Goal: Task Accomplishment & Management: Use online tool/utility

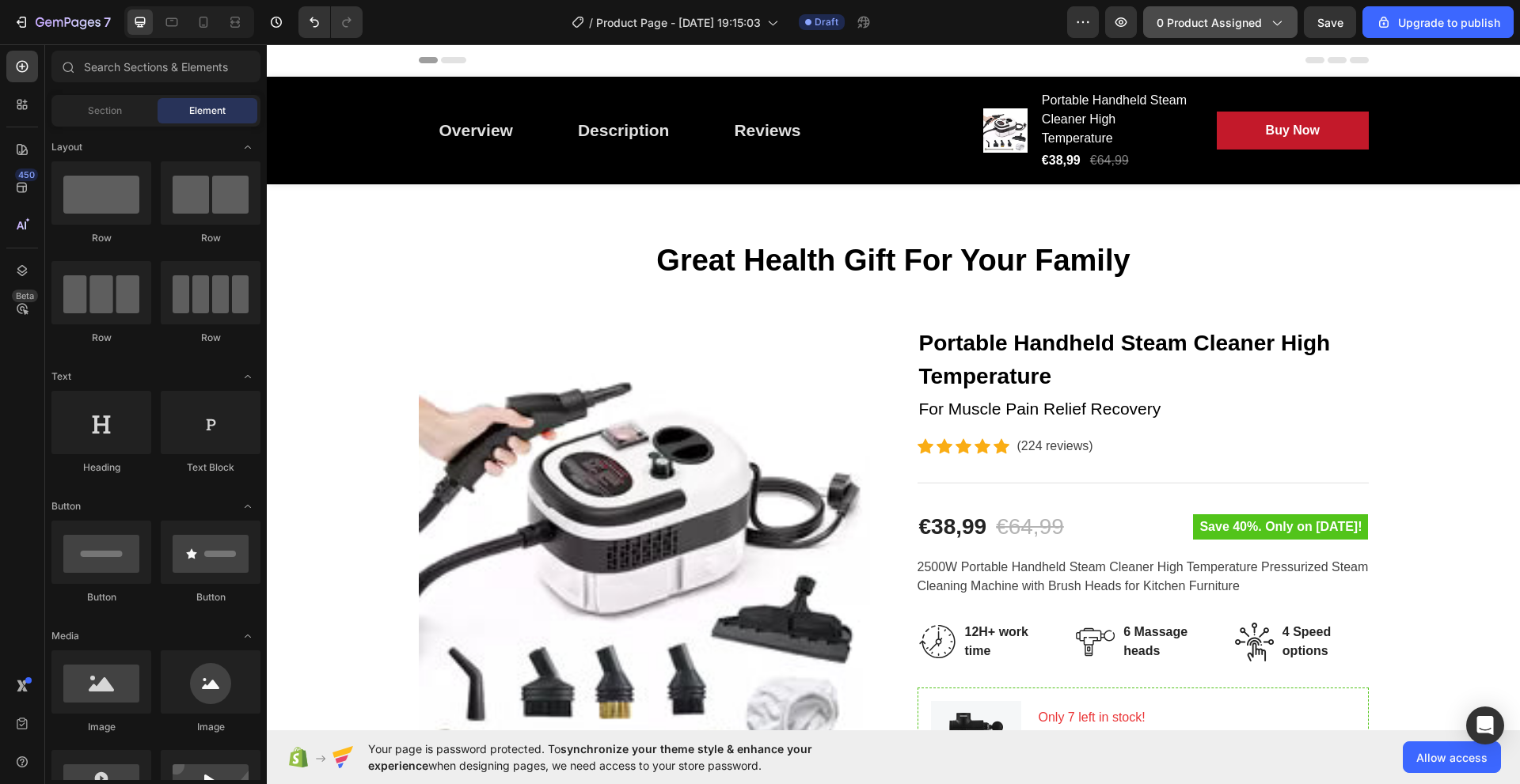
click at [1269, 20] on icon "button" at bounding box center [1276, 22] width 16 height 16
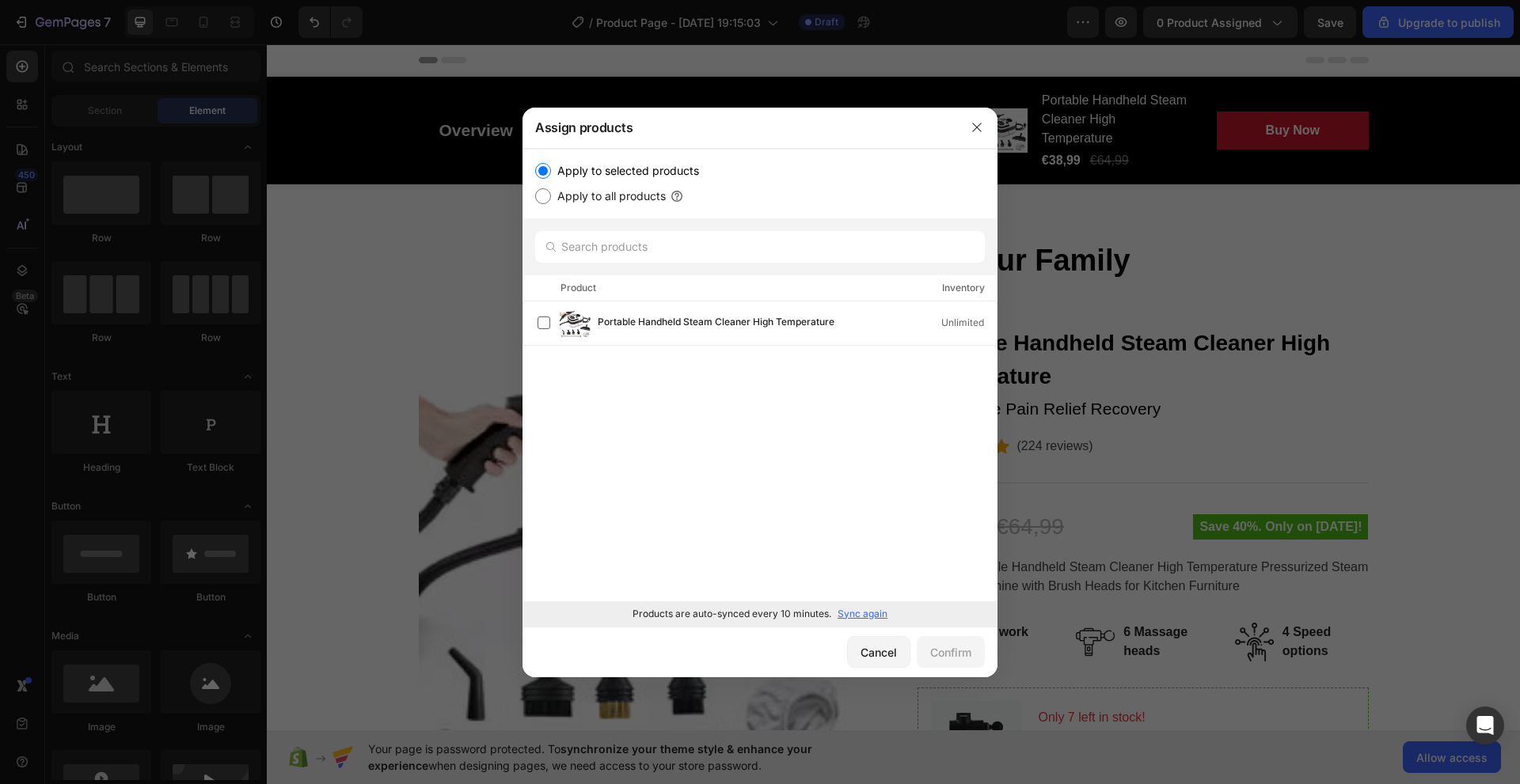
click at [544, 196] on input "Apply to all products" at bounding box center [543, 196] width 16 height 16
radio input "true"
click at [541, 168] on input "Apply to selected products" at bounding box center [543, 171] width 16 height 16
radio input "true"
click at [890, 644] on div "Cancel" at bounding box center [878, 651] width 37 height 16
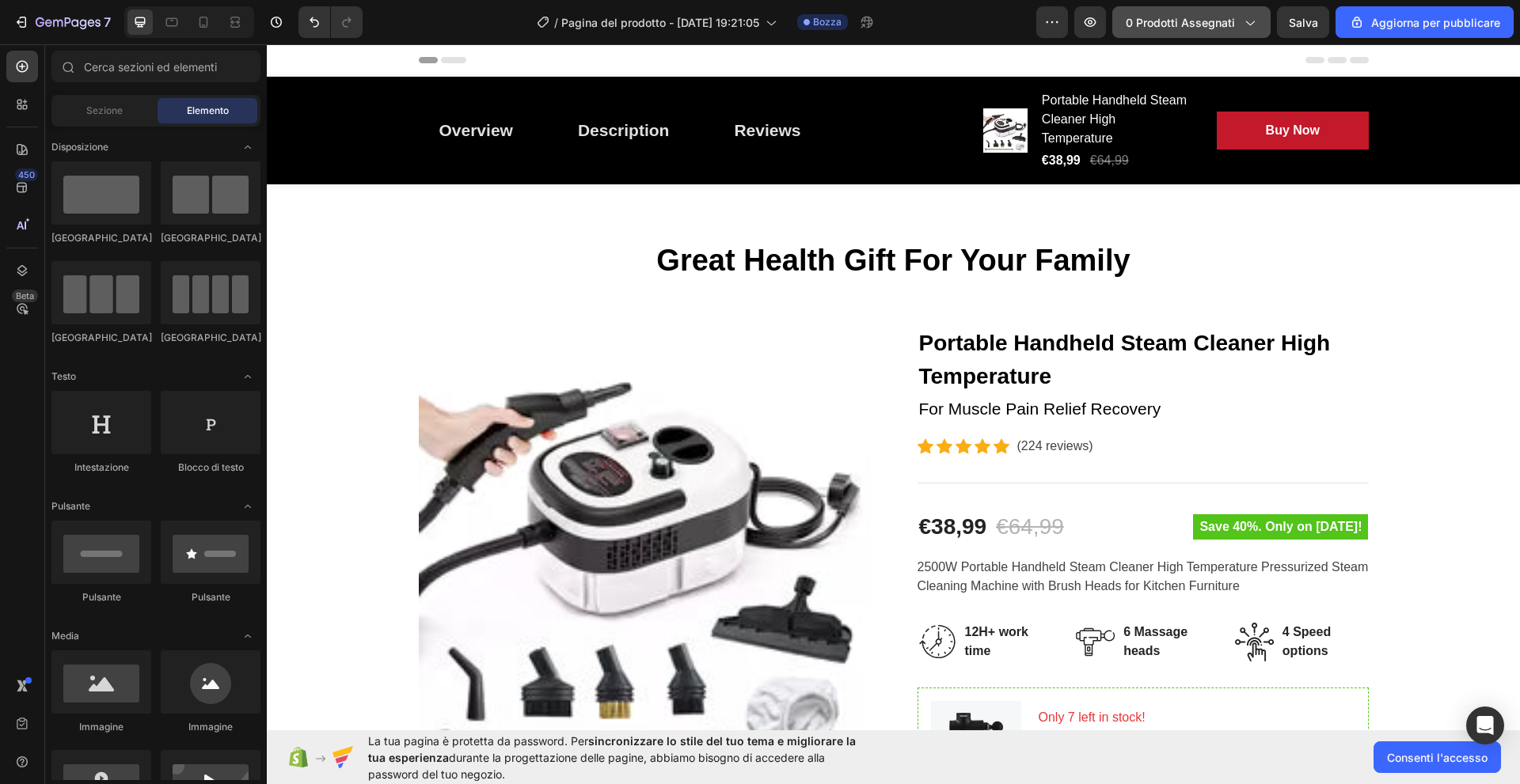
click at [1213, 25] on font "0 prodotti assegnati" at bounding box center [1180, 23] width 109 height 14
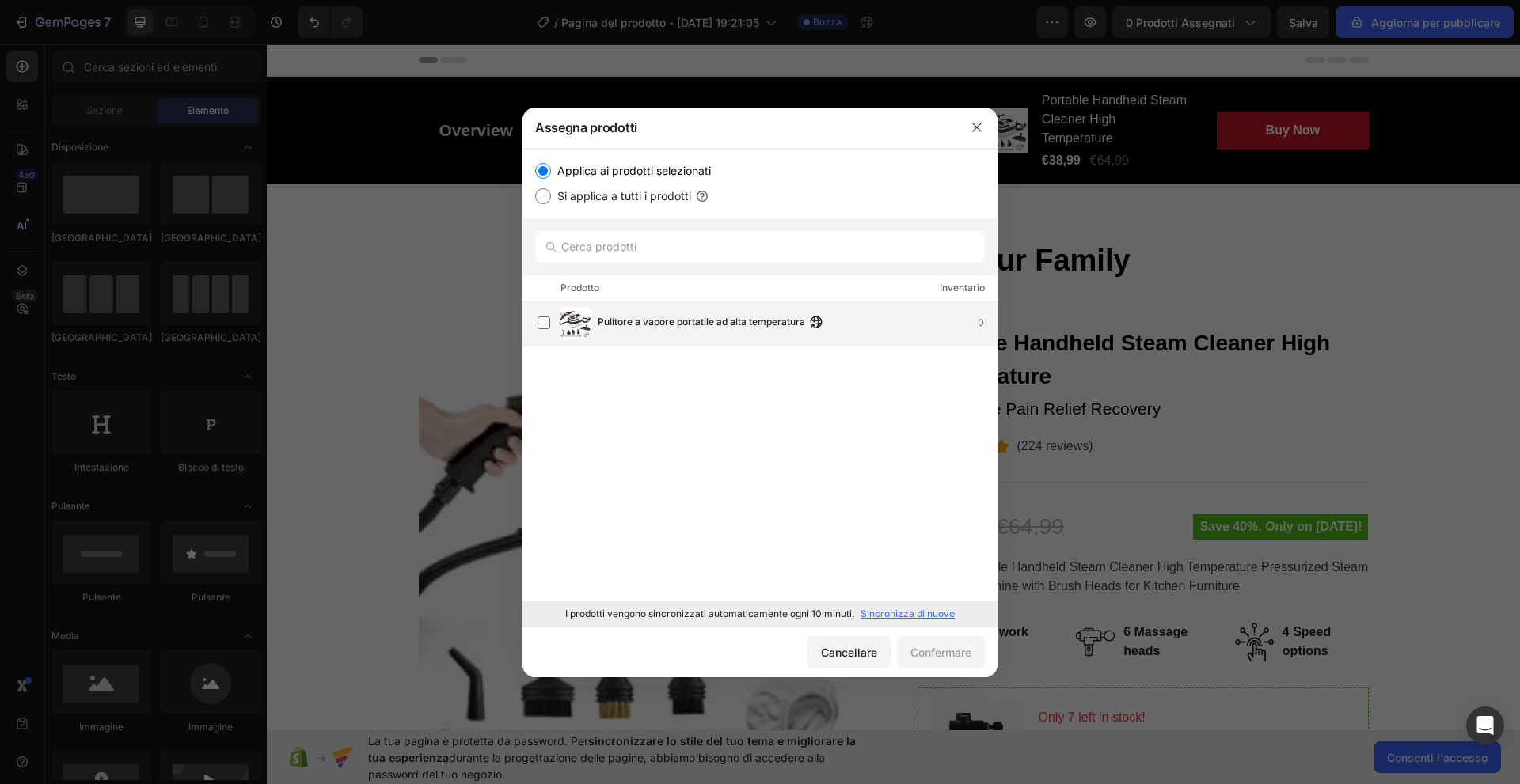
click at [691, 328] on span "Pulitore a vapore portatile ad alta temperatura" at bounding box center [701, 322] width 207 height 17
click at [927, 648] on font "Confermare" at bounding box center [940, 652] width 61 height 14
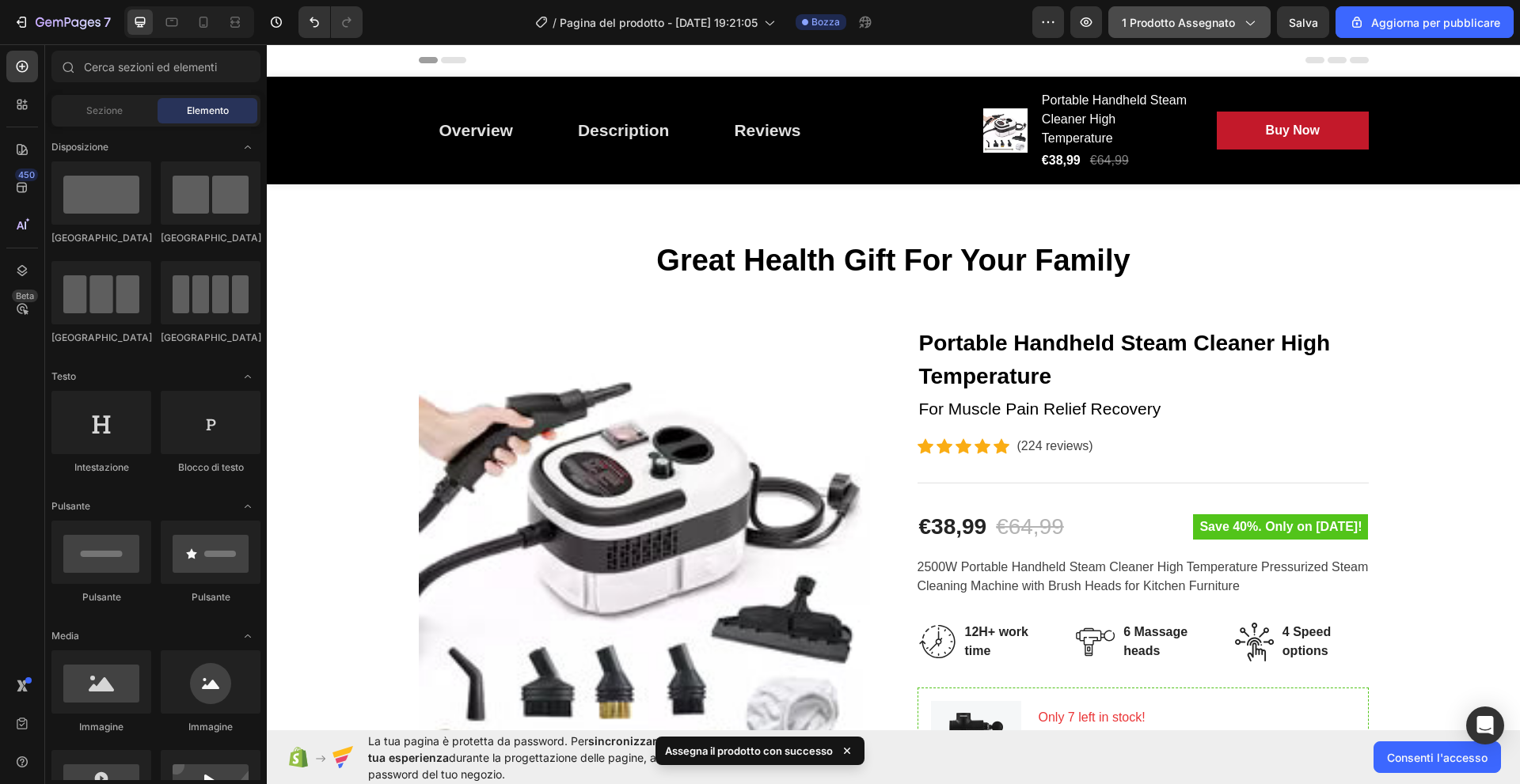
click at [1228, 22] on font "1 prodotto assegnato" at bounding box center [1178, 23] width 113 height 14
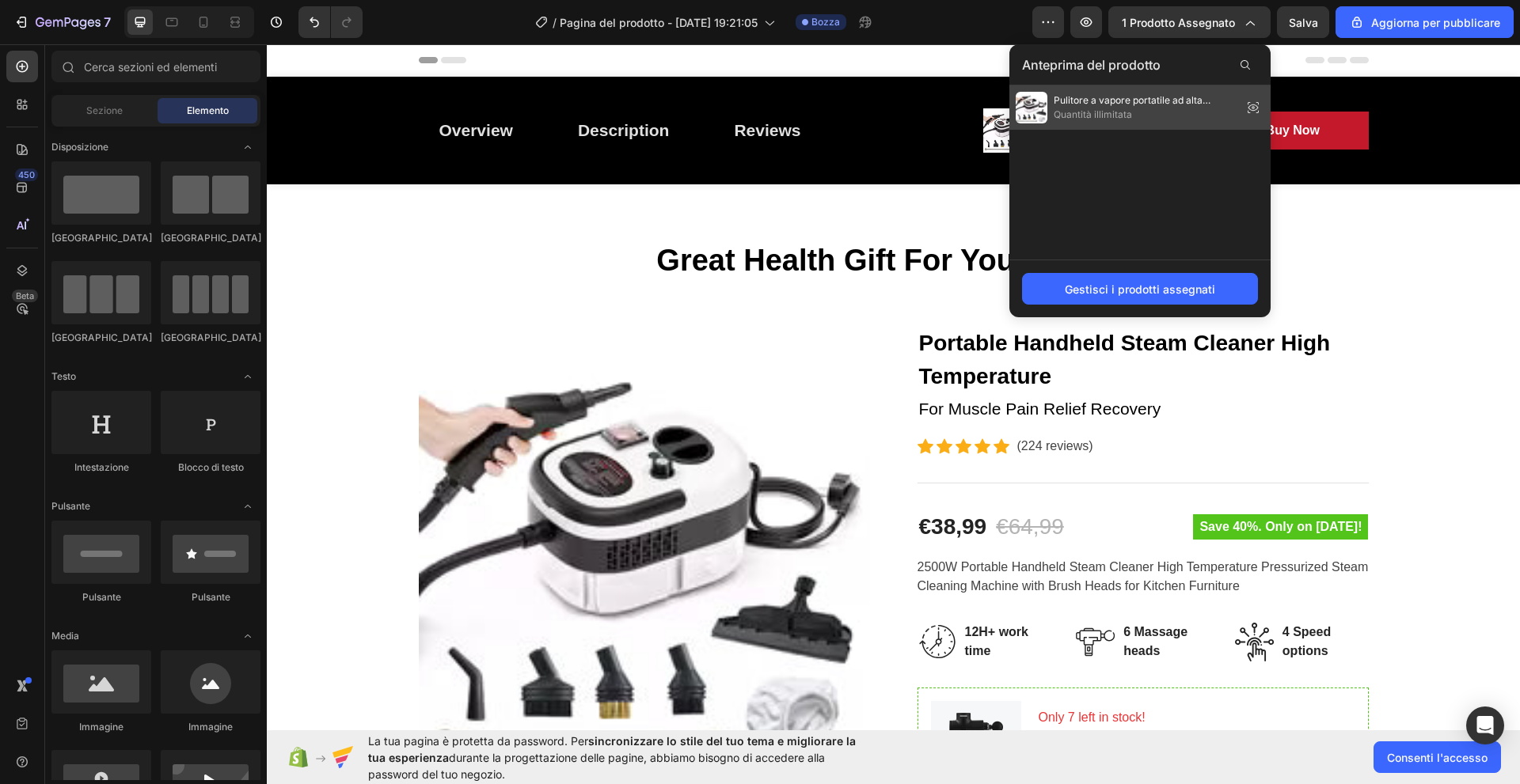
drag, startPoint x: 1254, startPoint y: 106, endPoint x: 932, endPoint y: 57, distance: 325.7
click at [1198, 101] on font "Pulitore a vapore portatile ad alta temperatura" at bounding box center [1132, 107] width 157 height 27
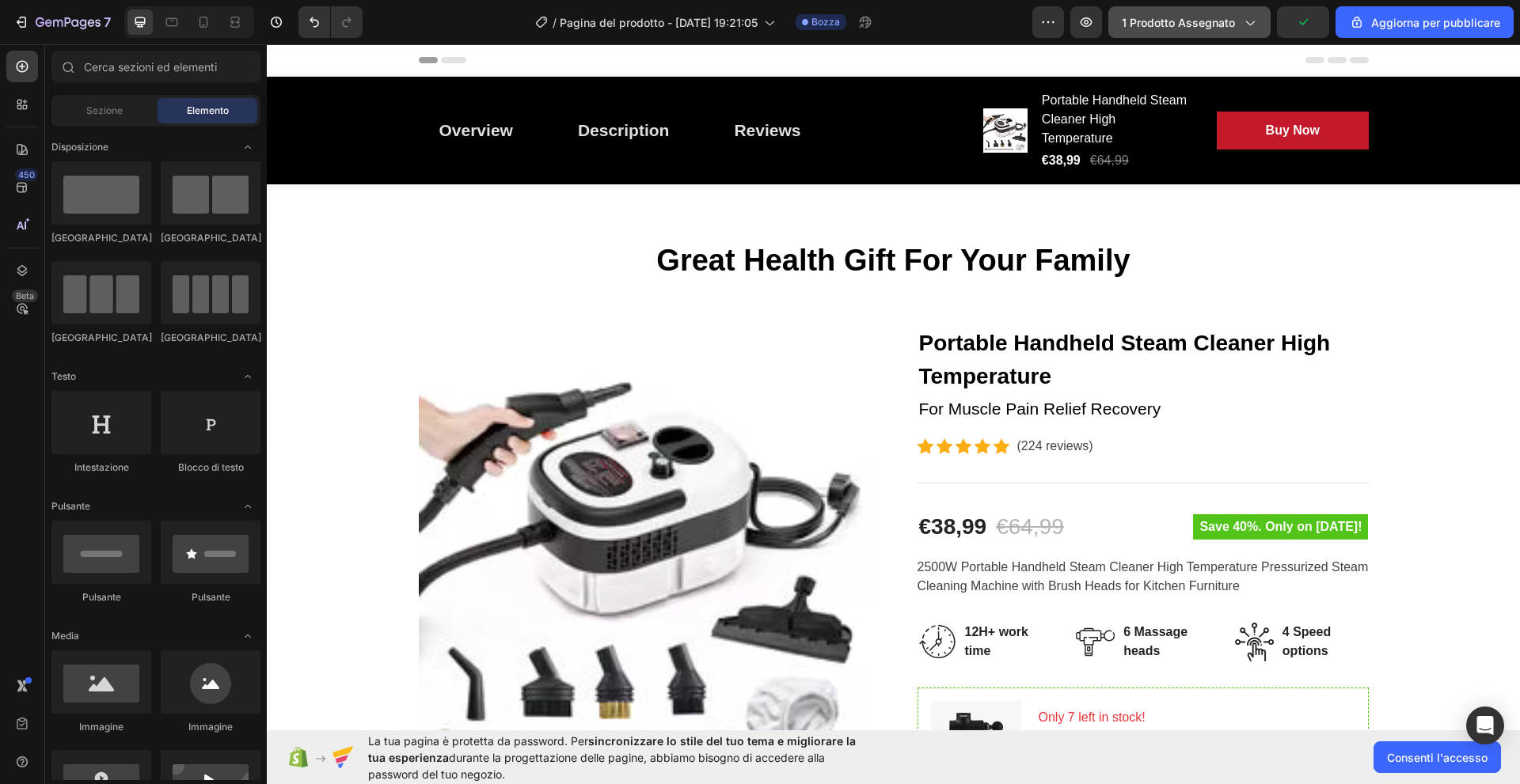
click at [1184, 23] on font "1 prodotto assegnato" at bounding box center [1178, 23] width 113 height 14
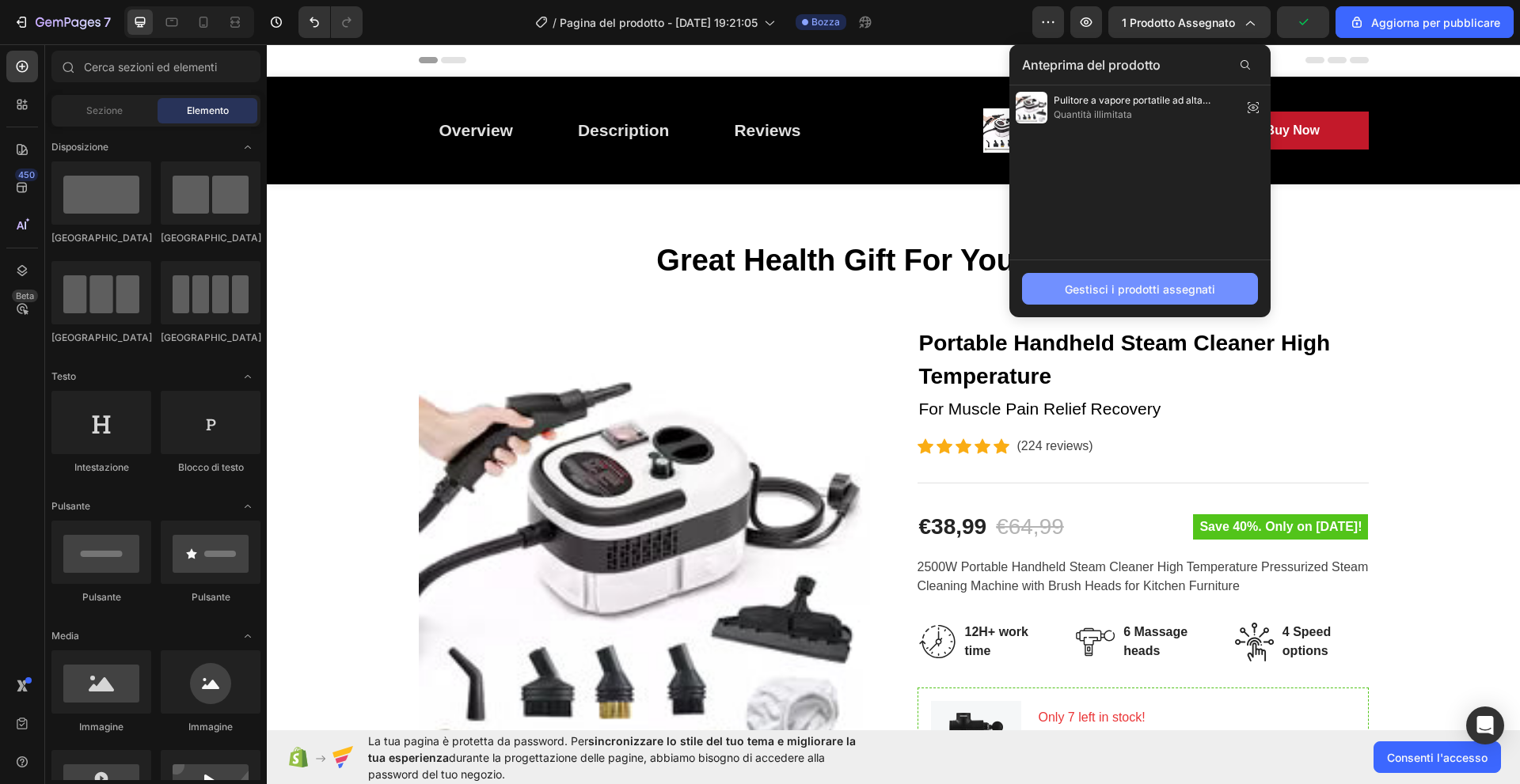
click at [1164, 293] on font "Gestisci i prodotti assegnati" at bounding box center [1140, 289] width 151 height 14
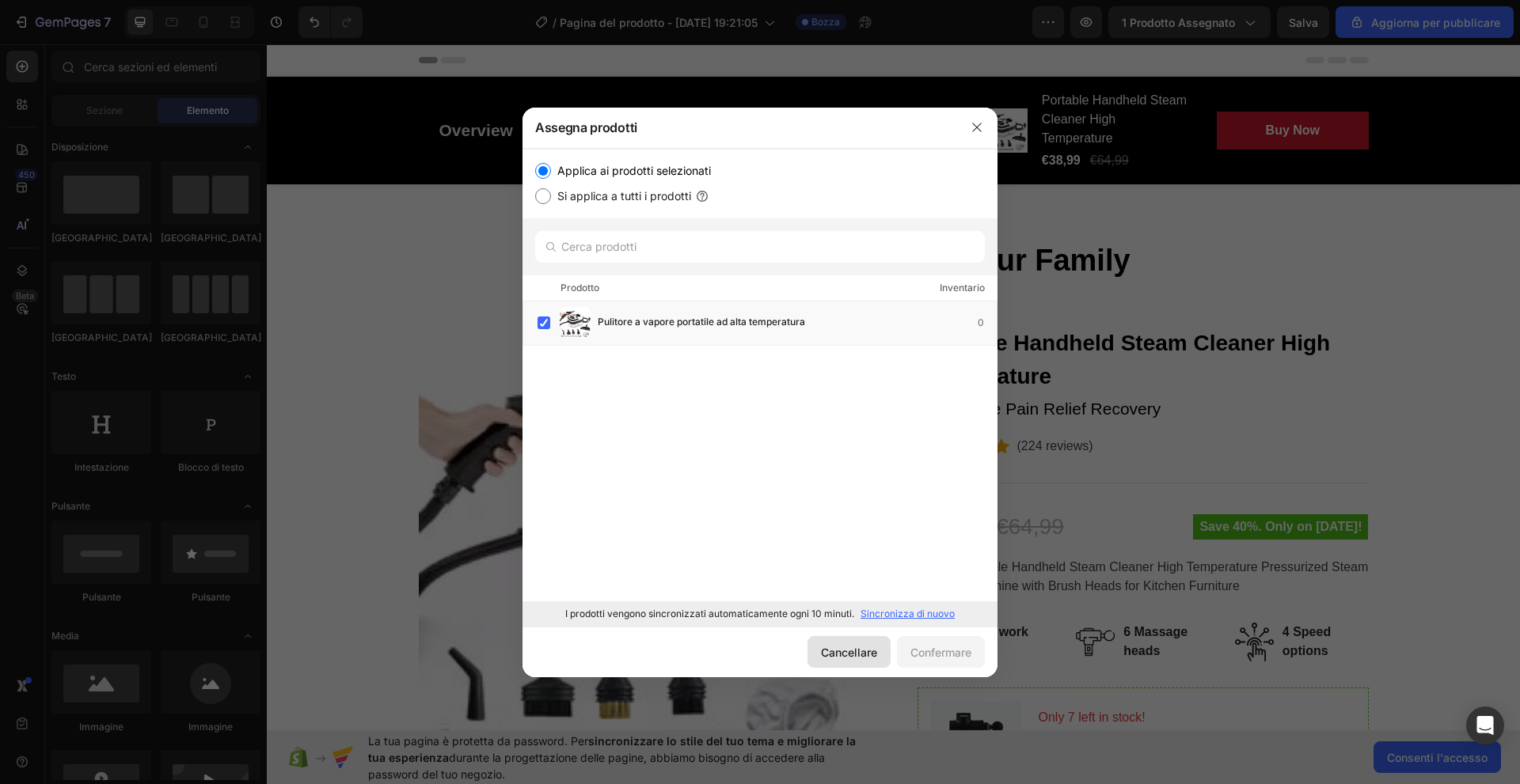
click at [845, 661] on button "Cancellare" at bounding box center [849, 651] width 83 height 32
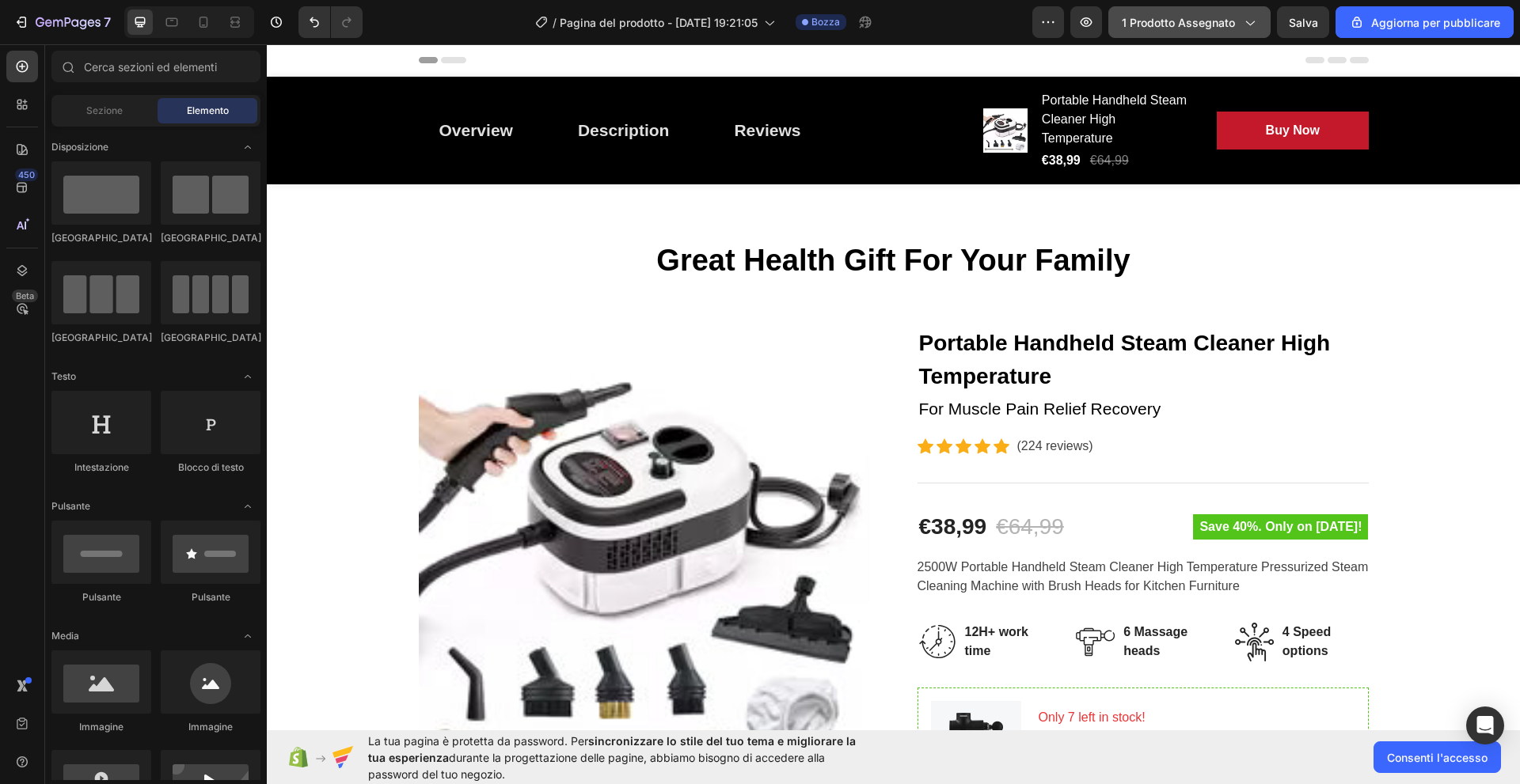
click at [1215, 17] on font "1 prodotto assegnato" at bounding box center [1178, 23] width 113 height 14
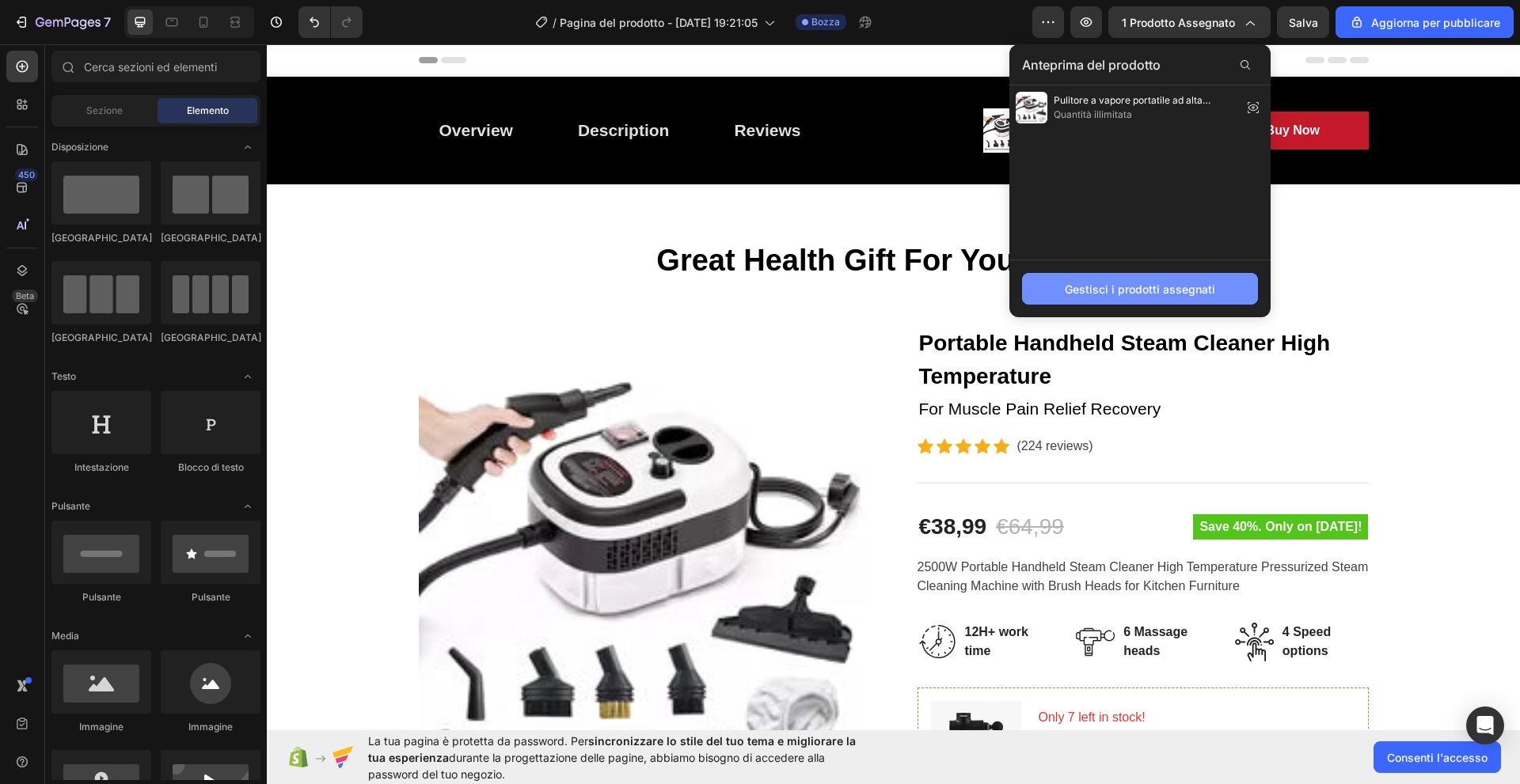
click at [1153, 284] on font "Gestisci i prodotti assegnati" at bounding box center [1140, 289] width 151 height 14
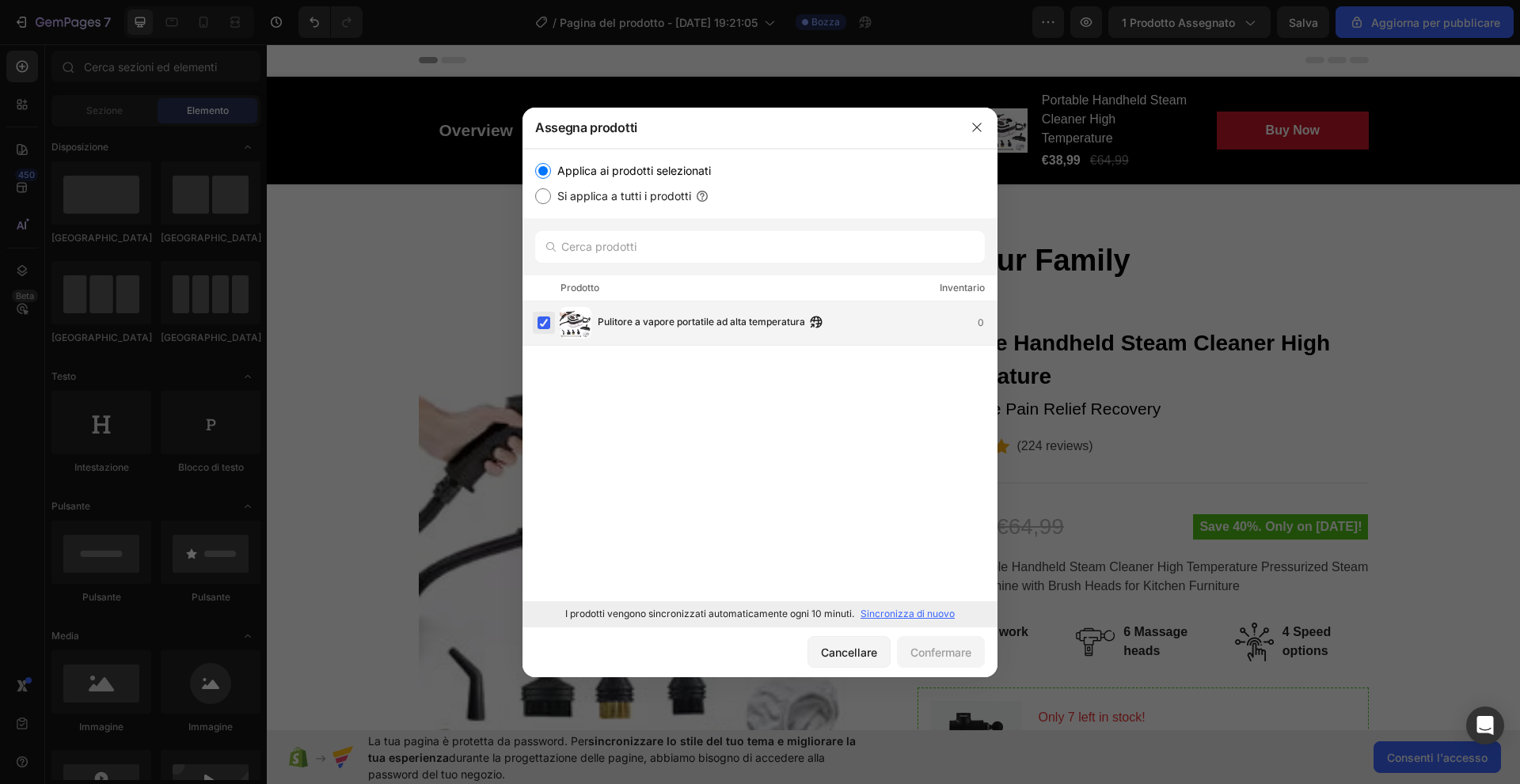
click at [543, 329] on label at bounding box center [543, 322] width 13 height 13
click at [541, 328] on label at bounding box center [543, 322] width 13 height 13
click at [547, 326] on label at bounding box center [543, 322] width 13 height 13
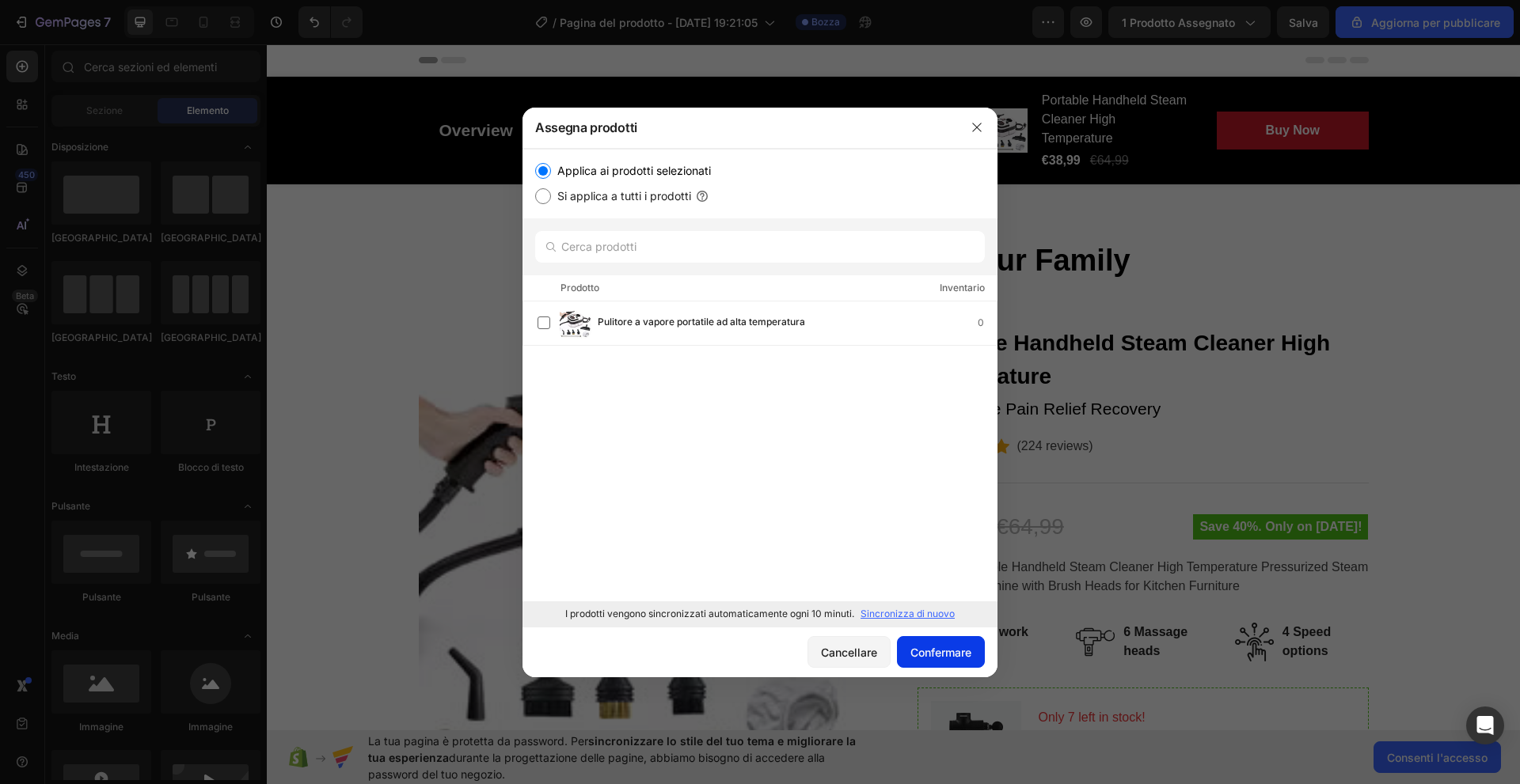
click at [949, 651] on font "Confermare" at bounding box center [940, 652] width 61 height 14
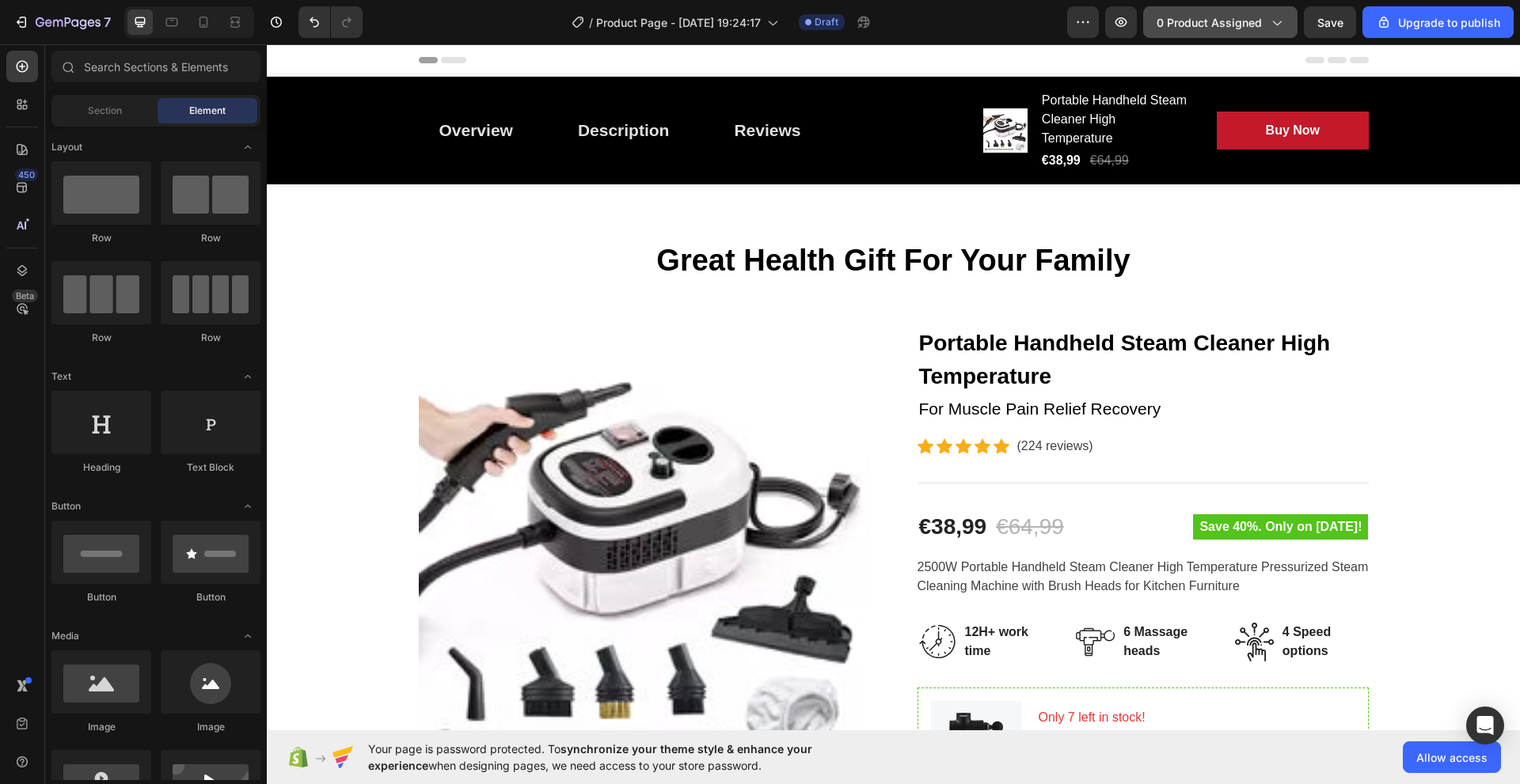
click at [1260, 21] on span "0 product assigned" at bounding box center [1209, 22] width 105 height 16
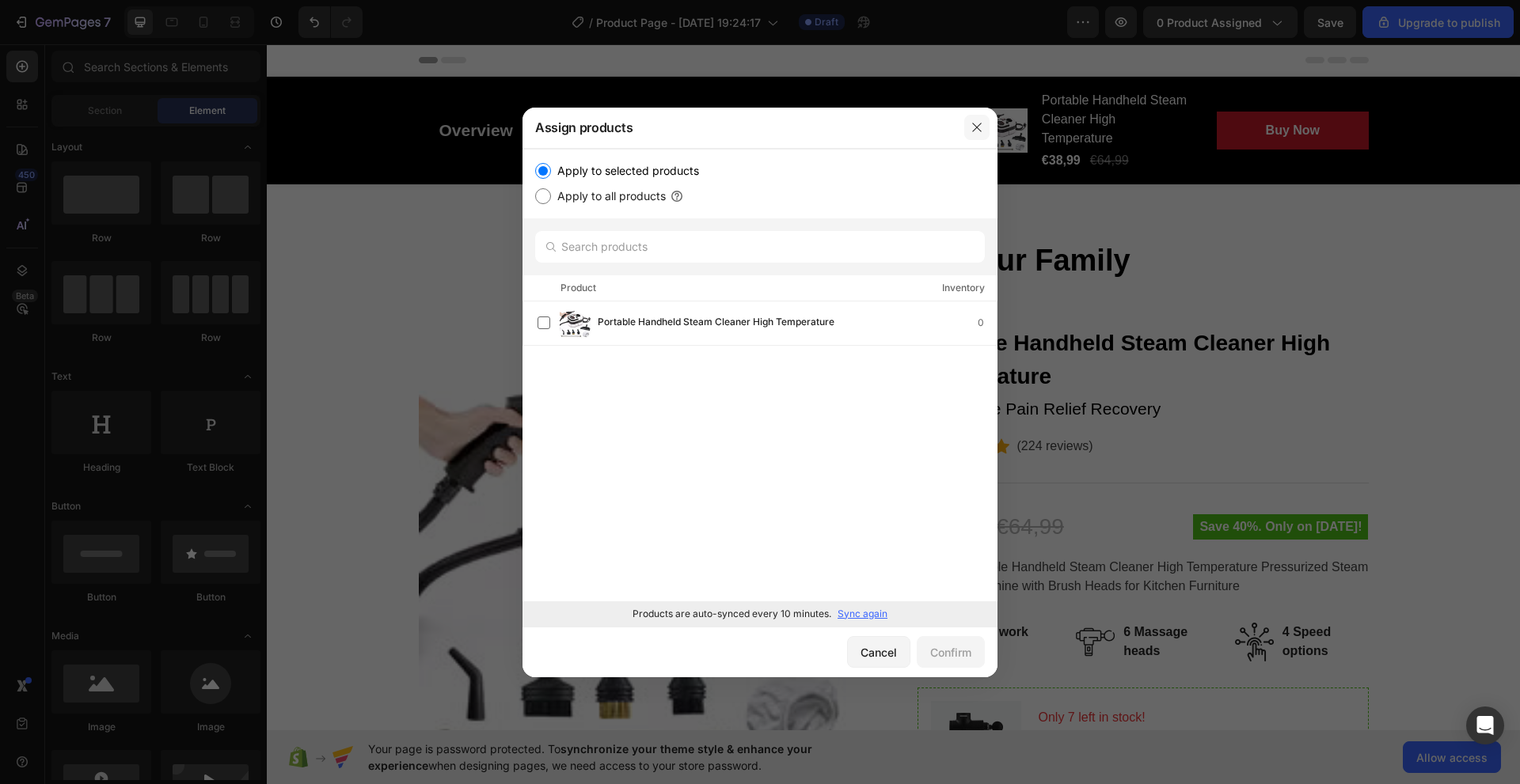
click at [982, 130] on icon "button" at bounding box center [977, 127] width 13 height 13
